Goal: Task Accomplishment & Management: Manage account settings

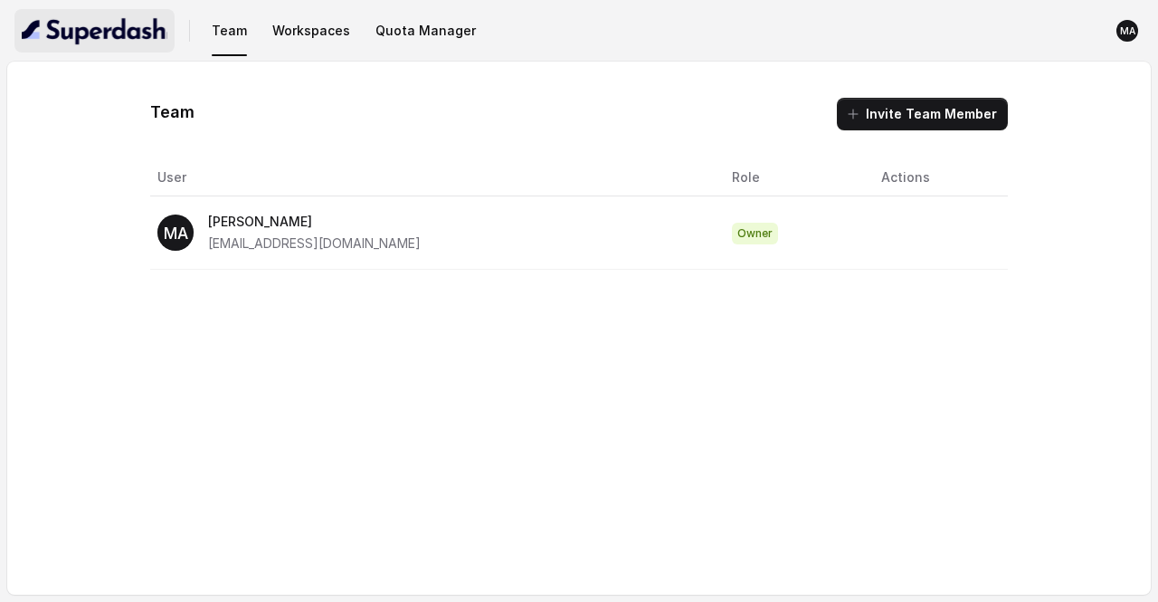
click at [122, 33] on img "button" at bounding box center [95, 30] width 146 height 29
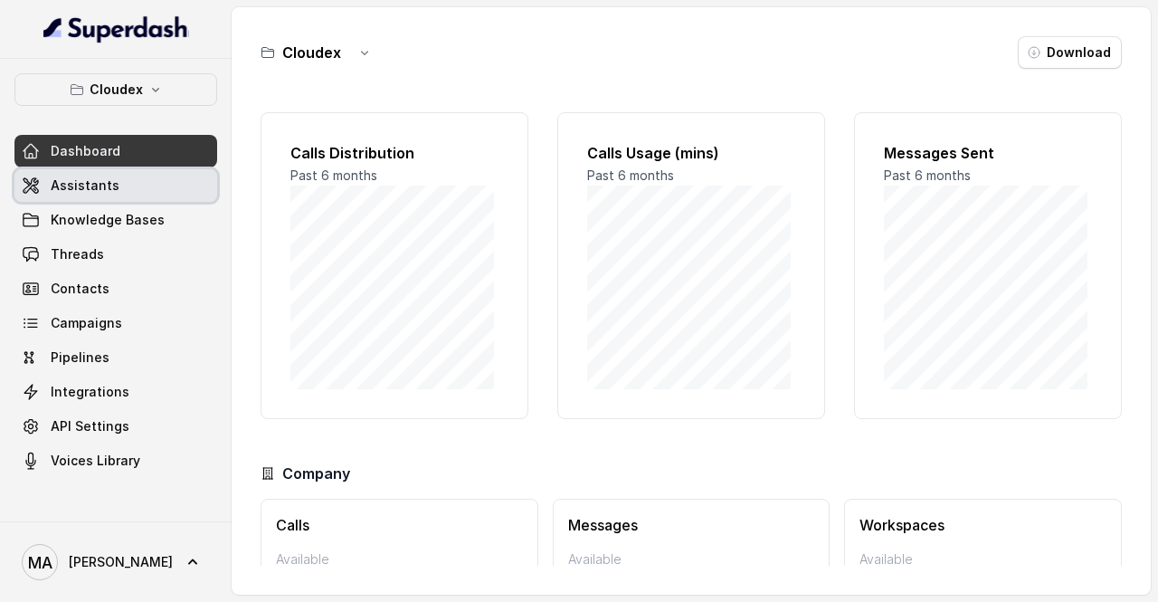
click at [89, 191] on span "Assistants" at bounding box center [85, 185] width 69 height 18
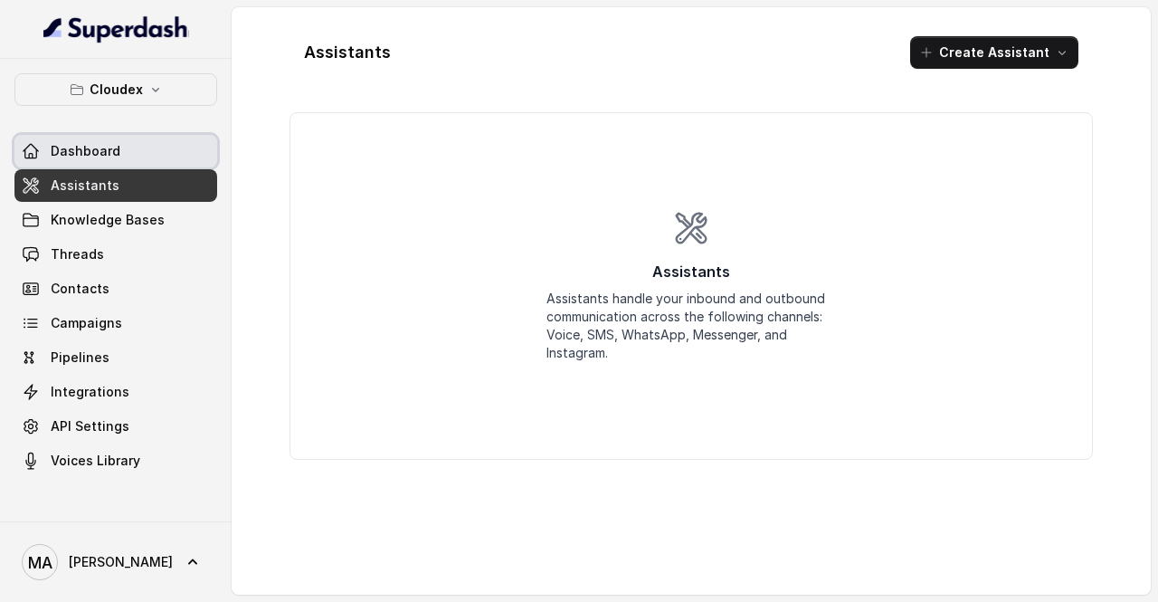
click at [137, 135] on link "Dashboard" at bounding box center [115, 151] width 203 height 33
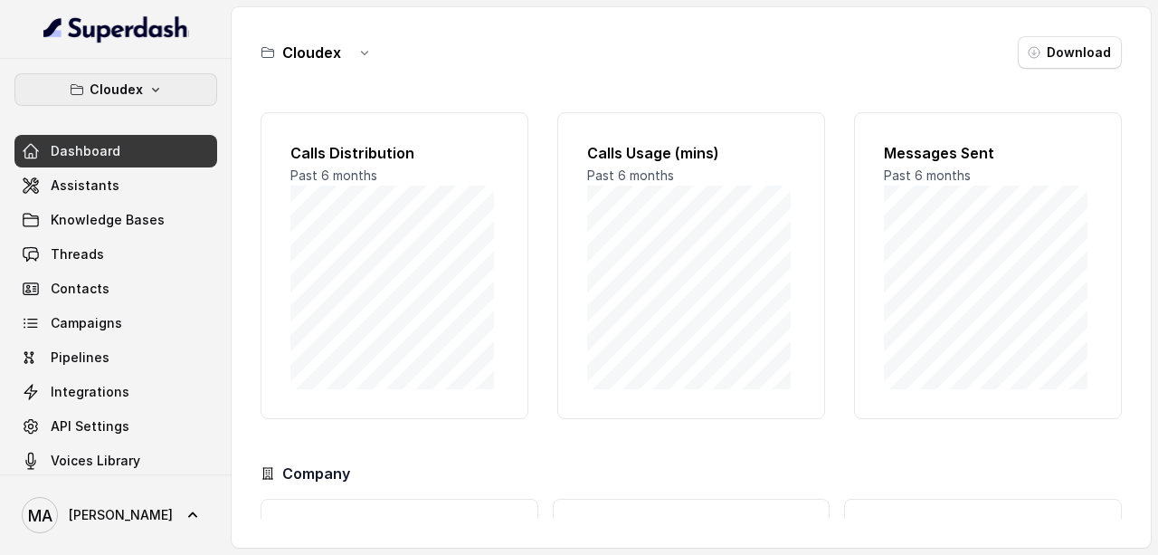
click at [157, 92] on button "Cloudex" at bounding box center [115, 89] width 203 height 33
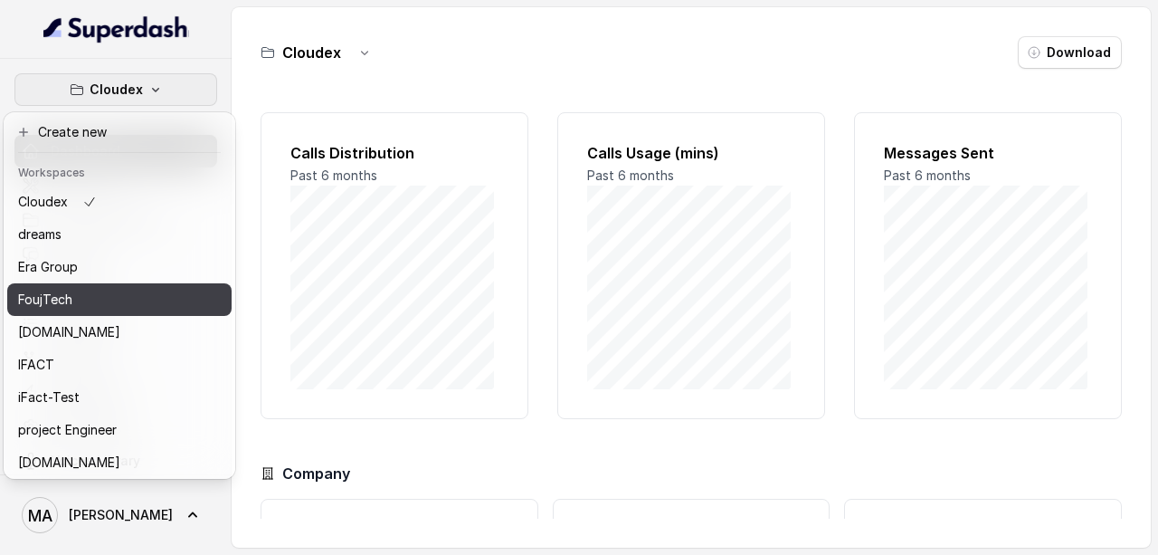
scroll to position [180, 0]
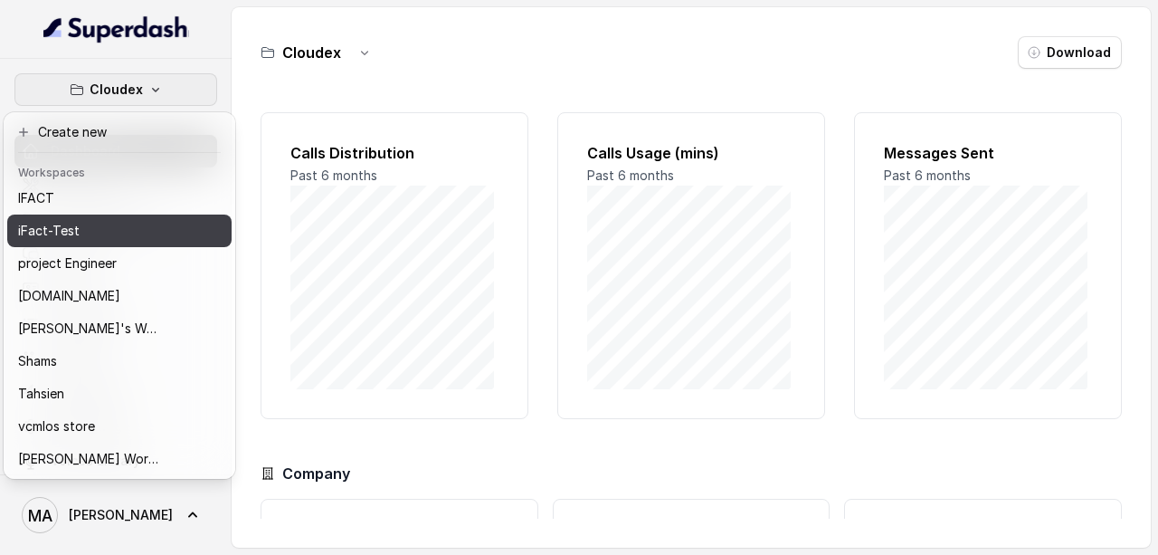
click at [141, 220] on div "iFact-Test" at bounding box center [90, 231] width 145 height 22
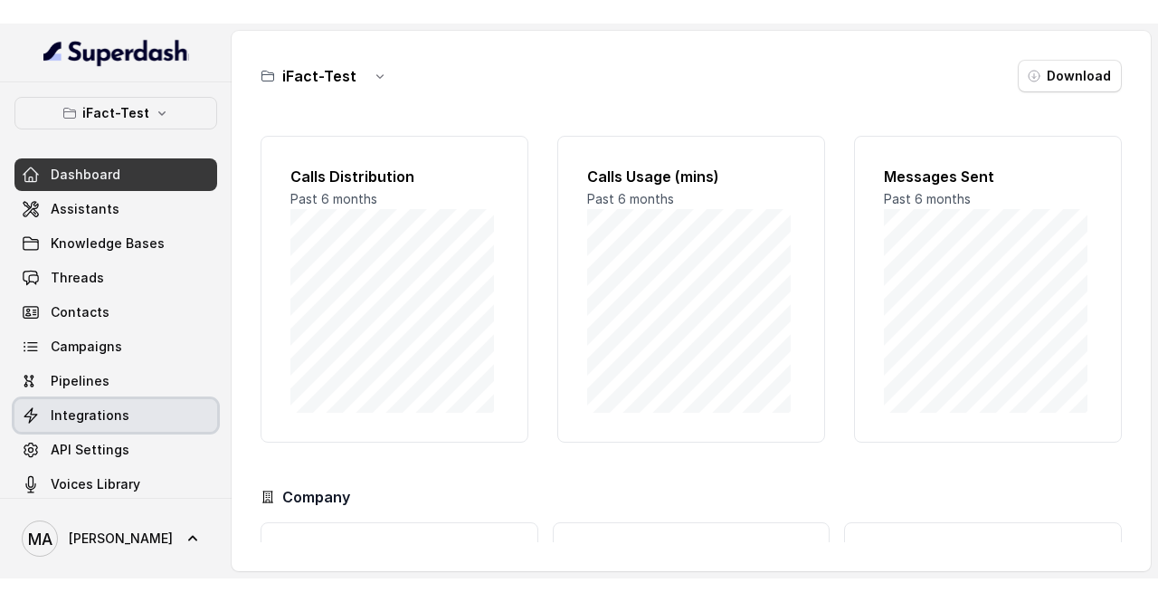
scroll to position [15, 0]
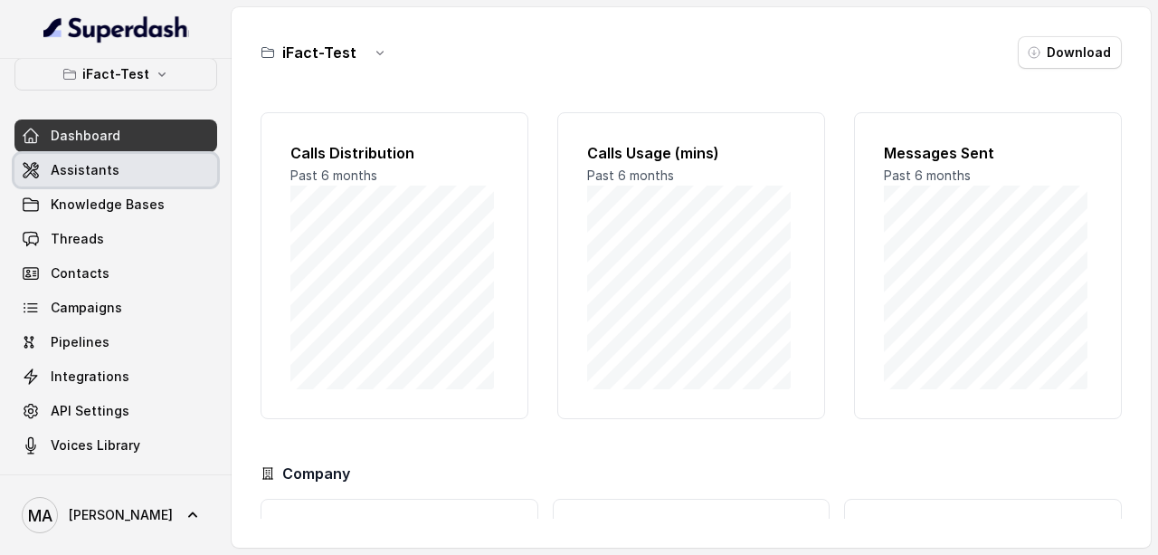
click at [94, 166] on span "Assistants" at bounding box center [85, 170] width 69 height 18
